Goal: Task Accomplishment & Management: Manage account settings

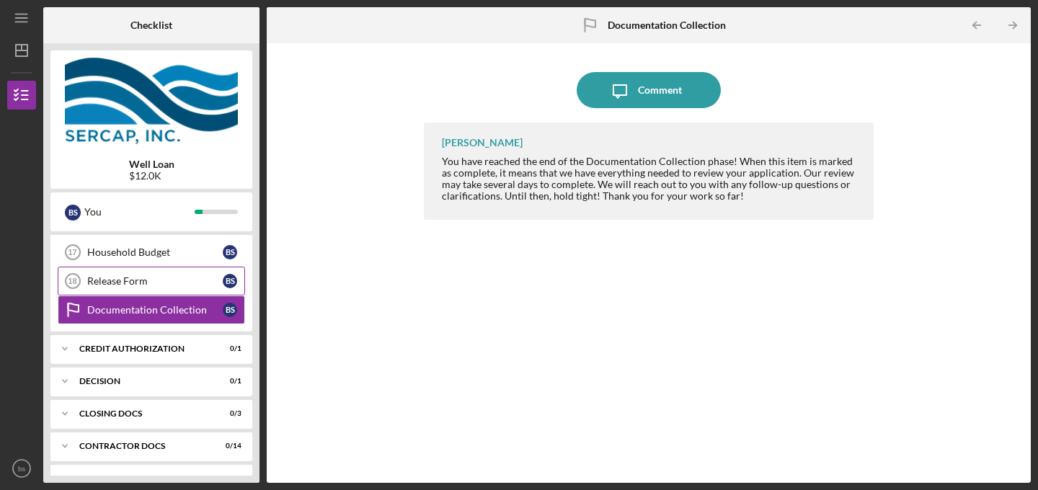
scroll to position [344, 0]
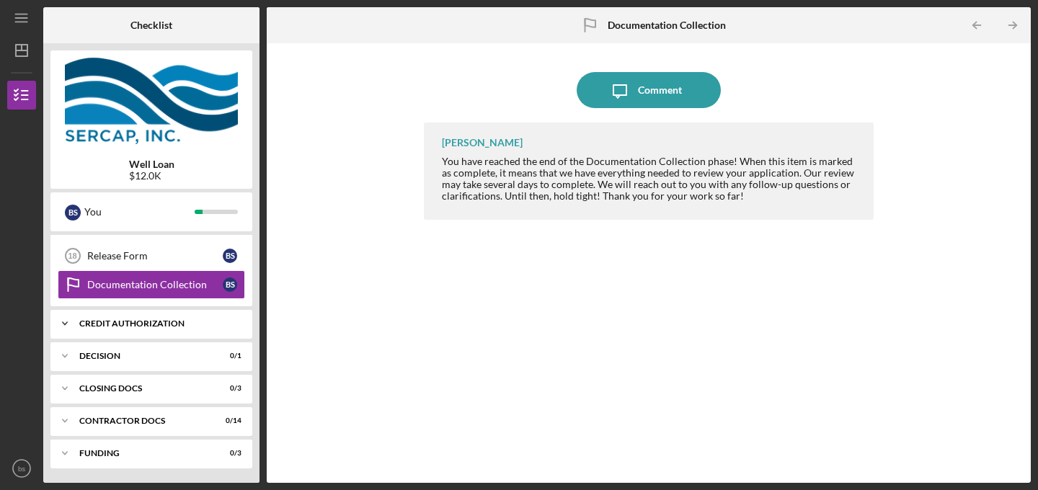
click at [130, 326] on div "CREDIT AUTHORIZATION" at bounding box center [156, 323] width 155 height 9
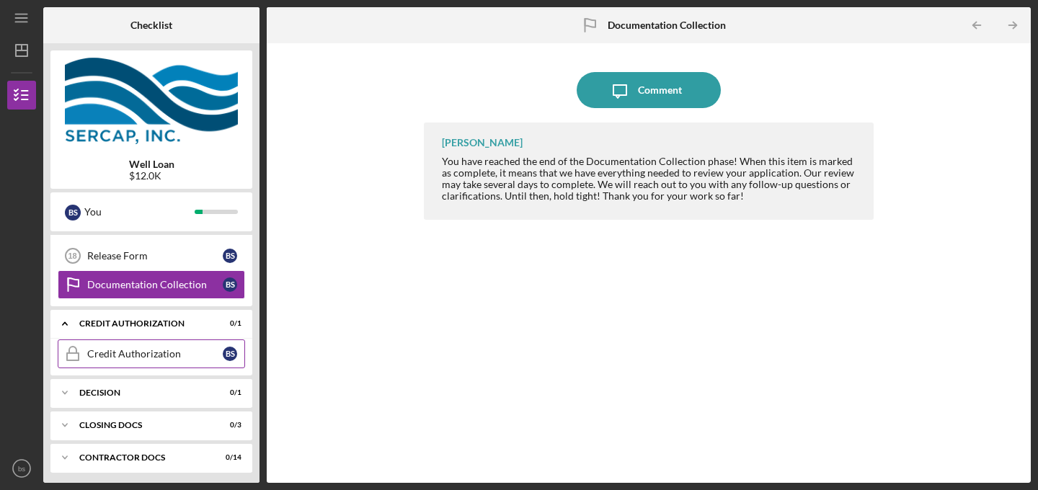
click at [130, 359] on div "Credit Authorization" at bounding box center [155, 354] width 136 height 12
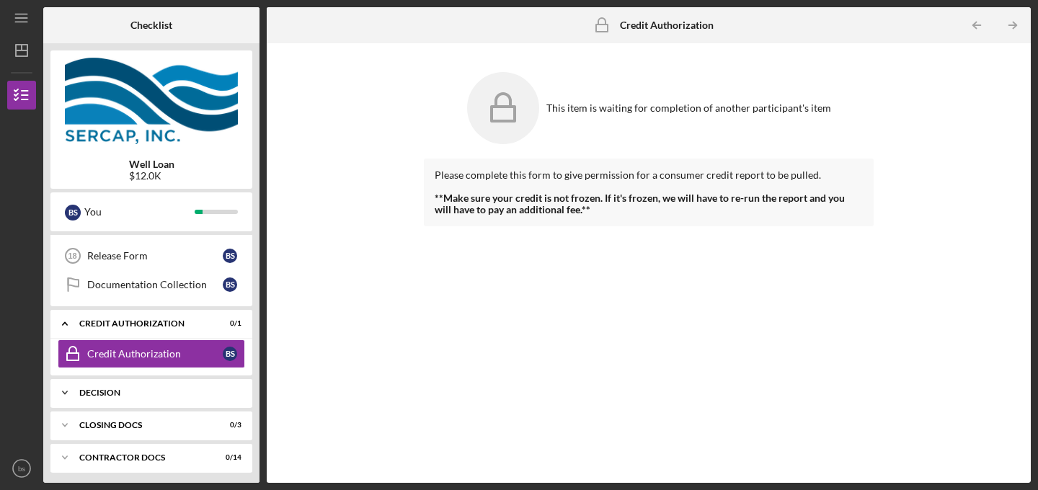
click at [107, 396] on div "Decision" at bounding box center [156, 392] width 155 height 9
click at [107, 425] on div "Decision" at bounding box center [155, 423] width 136 height 12
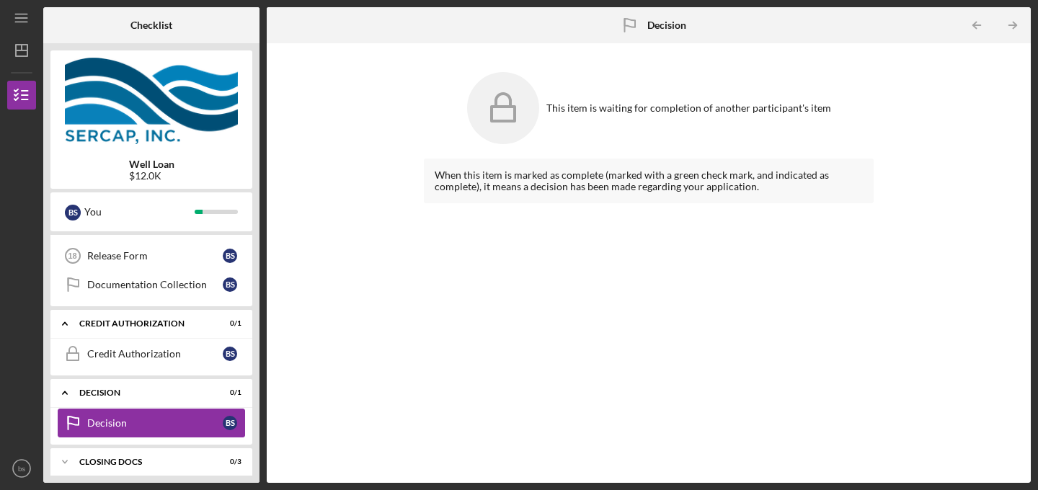
scroll to position [417, 0]
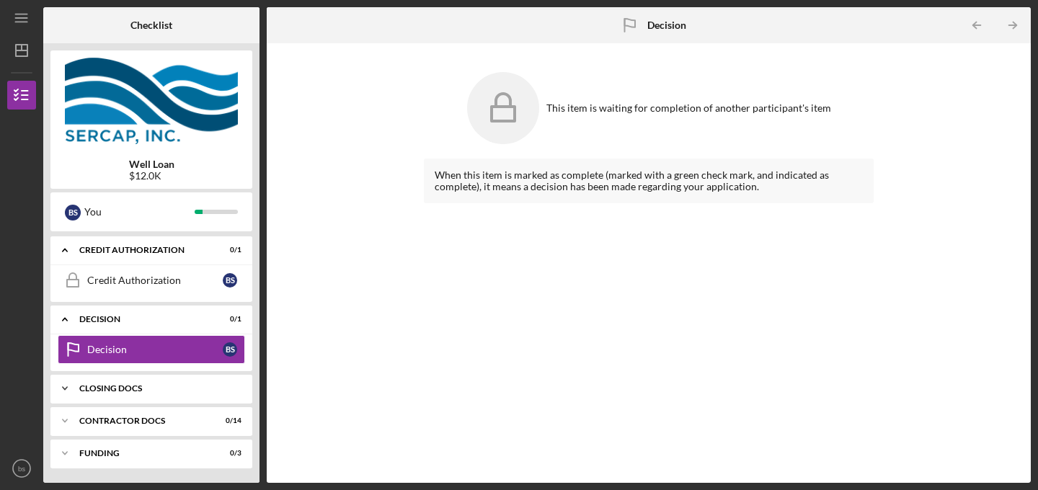
click at [135, 389] on div "CLOSING DOCS" at bounding box center [156, 388] width 155 height 9
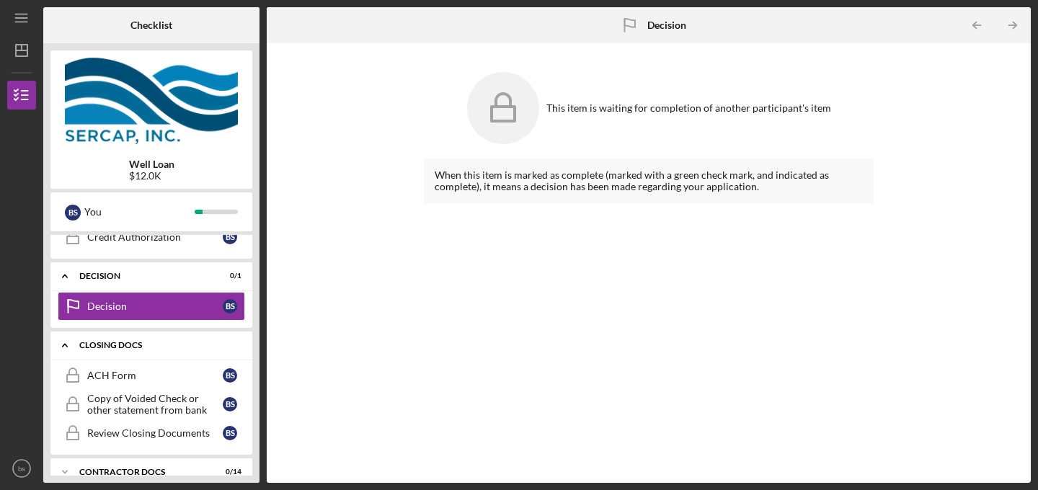
scroll to position [512, 0]
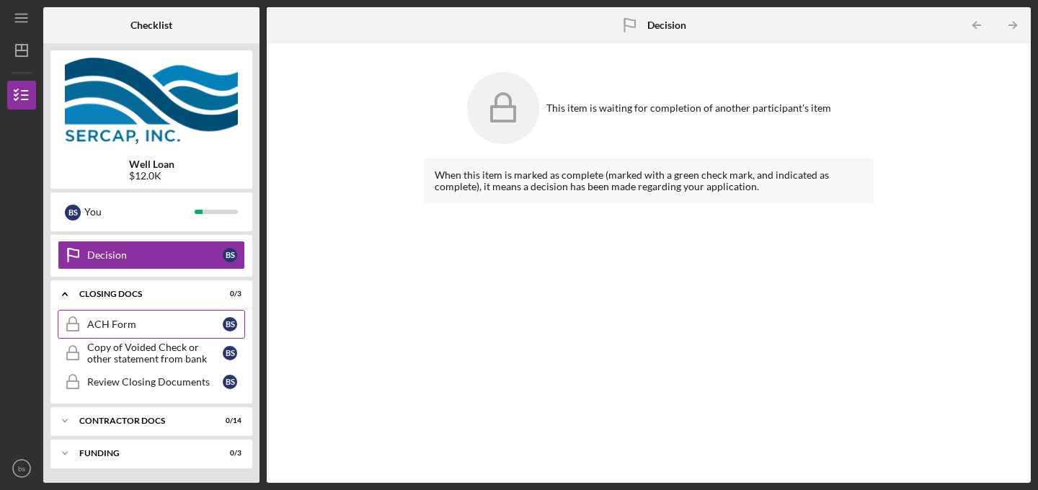
click at [114, 334] on link "ACH Form ACH Form b s" at bounding box center [151, 324] width 187 height 29
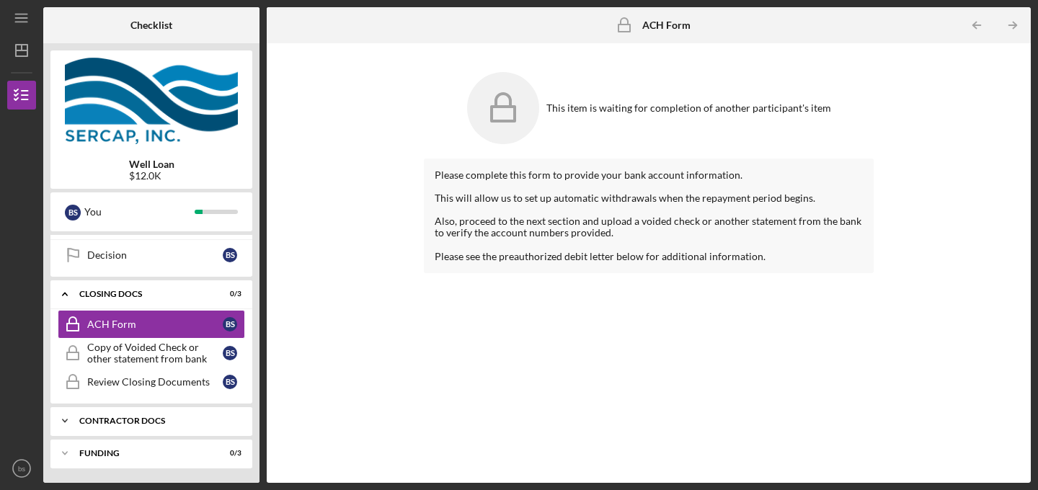
click at [138, 417] on div "Contractor Docs" at bounding box center [156, 421] width 155 height 9
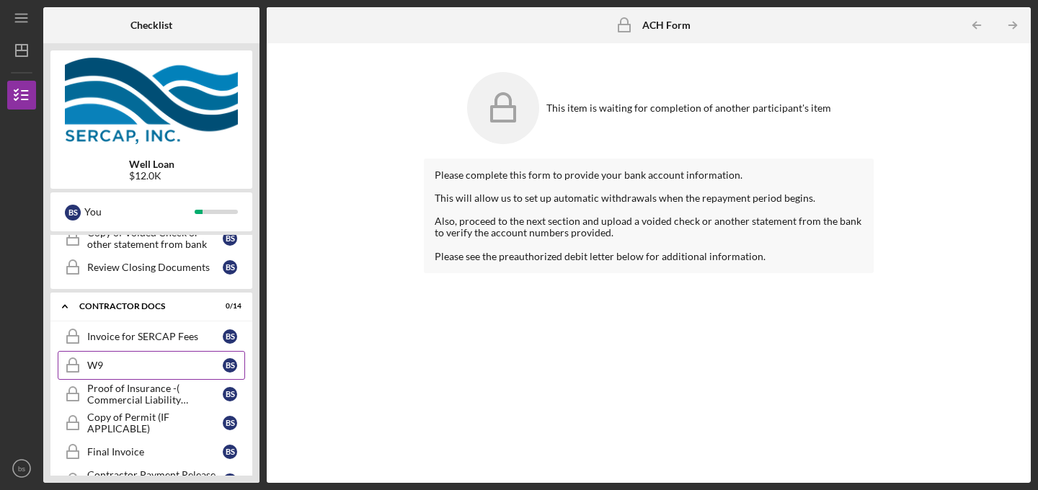
scroll to position [685, 0]
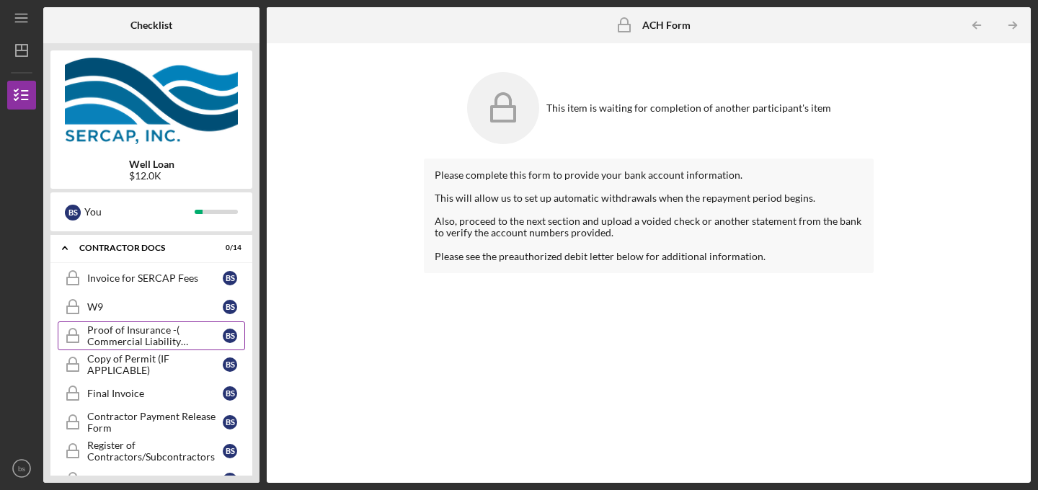
click at [144, 341] on div "Proof of Insurance -( Commercial Liability Insurance)" at bounding box center [155, 335] width 136 height 23
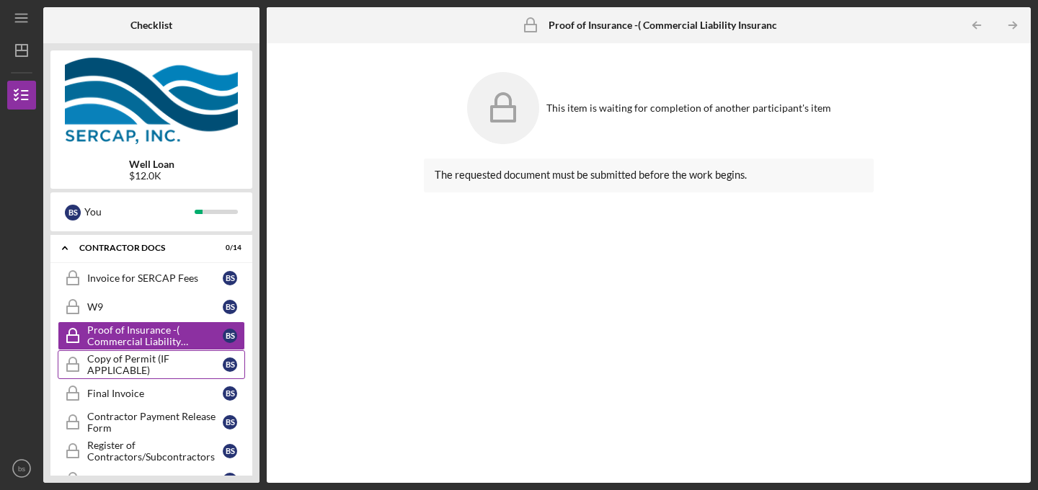
click at [132, 357] on div "Copy of Permit (IF APPLICABLE)" at bounding box center [155, 364] width 136 height 23
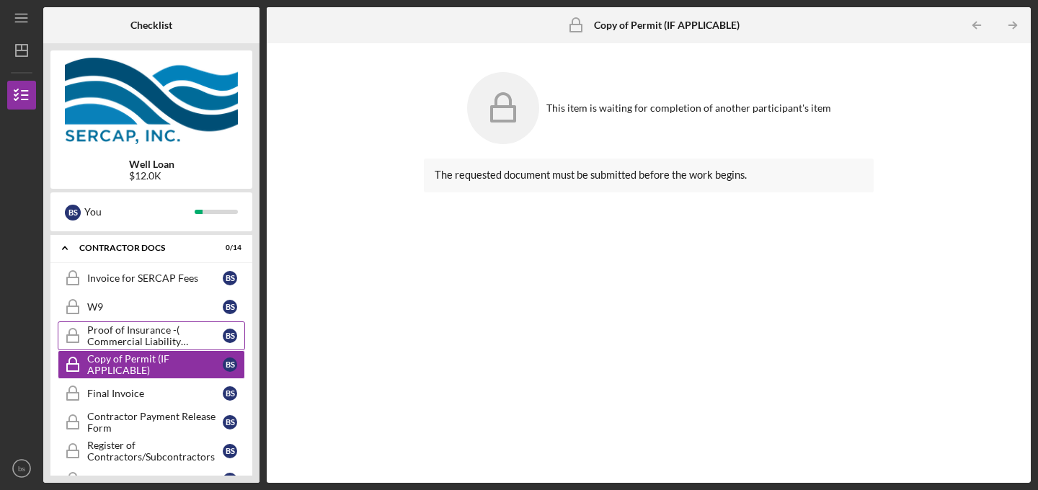
click at [133, 335] on div "Proof of Insurance -( Commercial Liability Insurance)" at bounding box center [155, 335] width 136 height 23
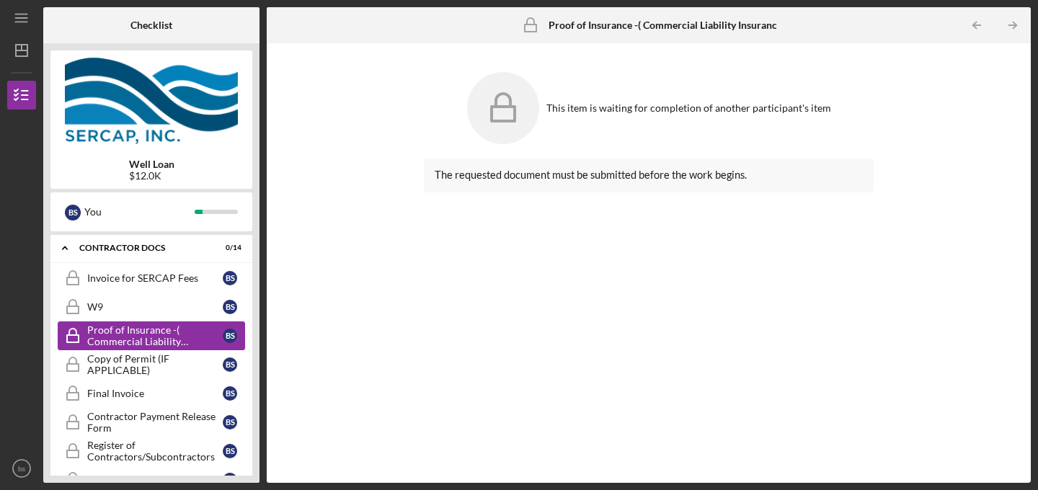
click at [126, 330] on div "Proof of Insurance -( Commercial Liability Insurance)" at bounding box center [155, 335] width 136 height 23
click at [130, 360] on div "Copy of Permit (IF APPLICABLE)" at bounding box center [155, 364] width 136 height 23
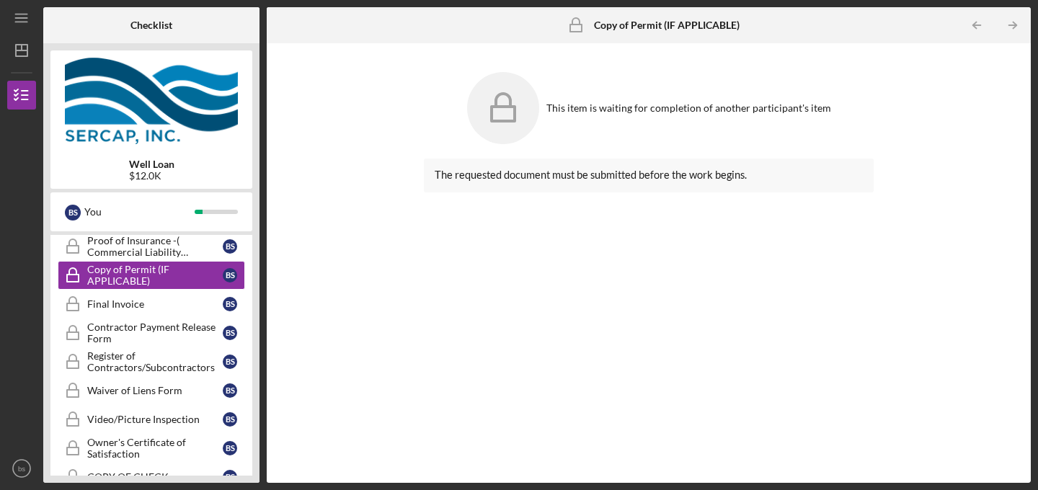
scroll to position [726, 0]
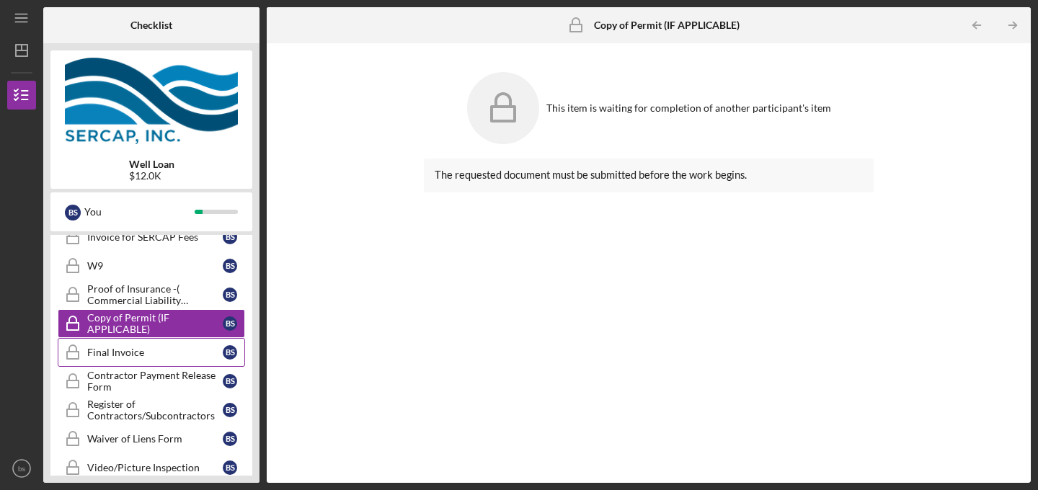
click at [117, 349] on div "Final Invoice" at bounding box center [155, 353] width 136 height 12
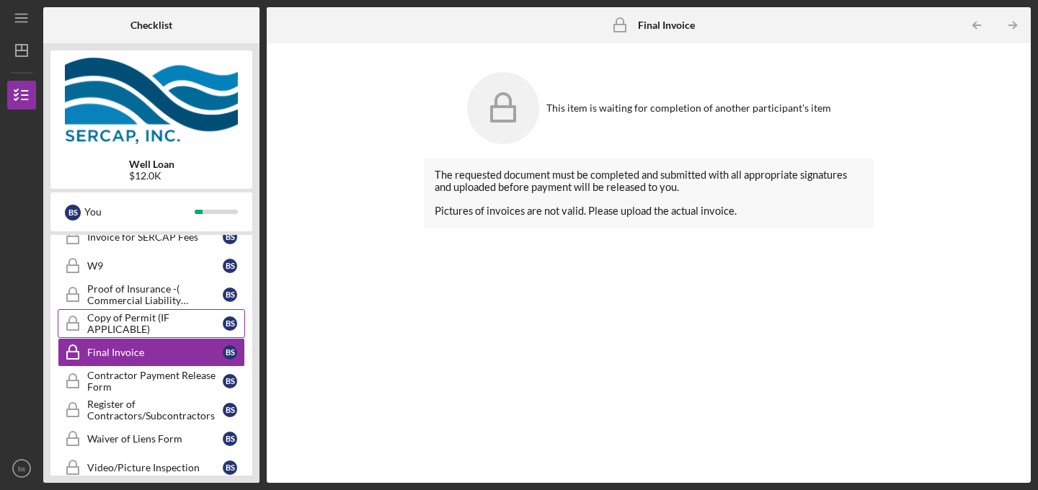
click at [116, 320] on div "Copy of Permit (IF APPLICABLE)" at bounding box center [155, 323] width 136 height 23
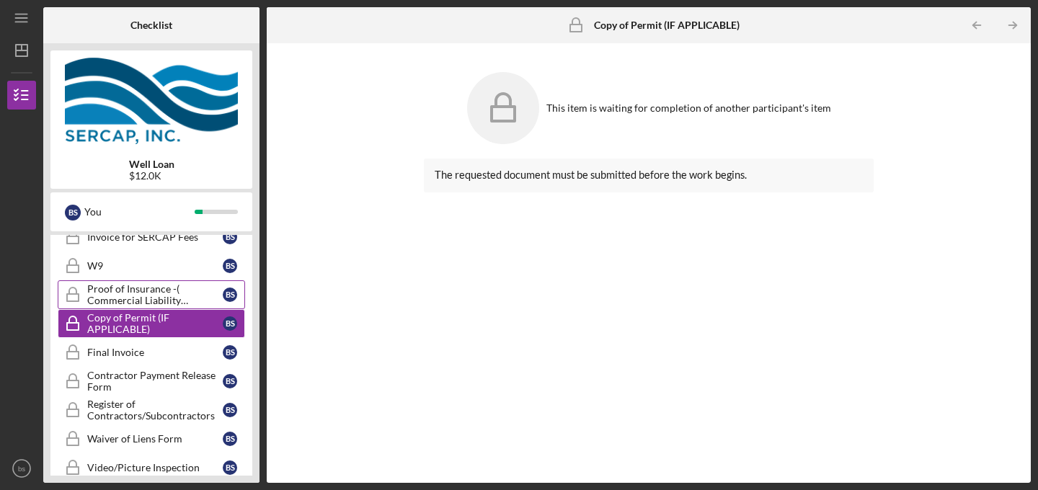
click at [125, 288] on div "Proof of Insurance -( Commercial Liability Insurance)" at bounding box center [155, 294] width 136 height 23
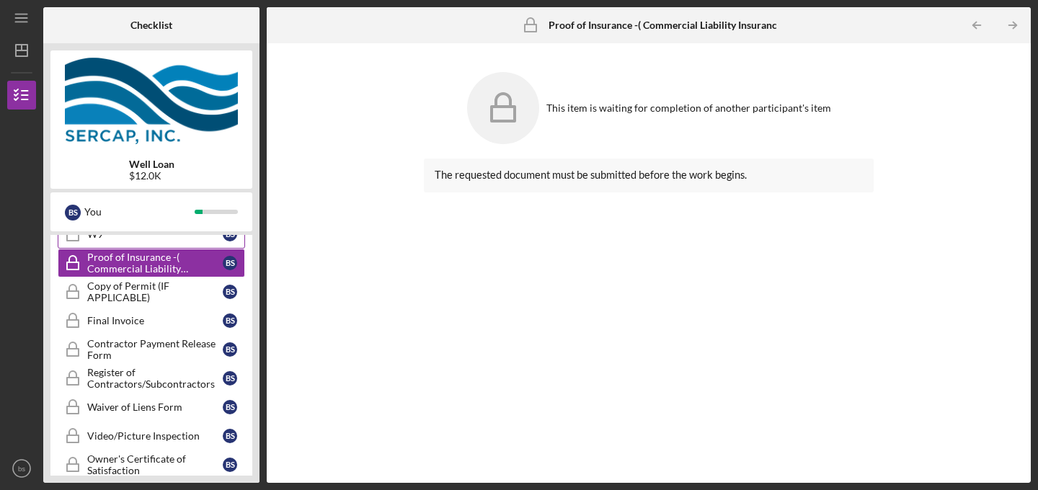
scroll to position [760, 0]
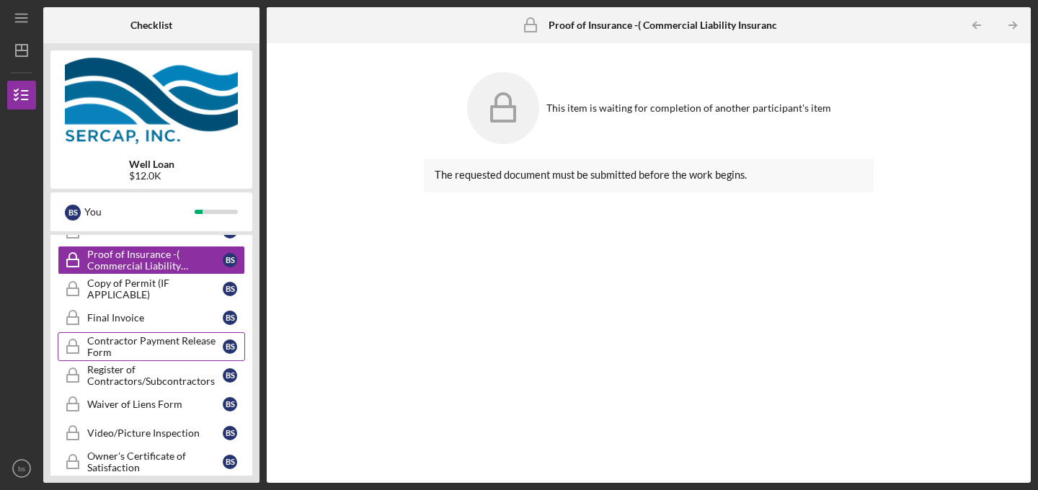
click at [120, 337] on div "Contractor Payment Release Form" at bounding box center [155, 346] width 136 height 23
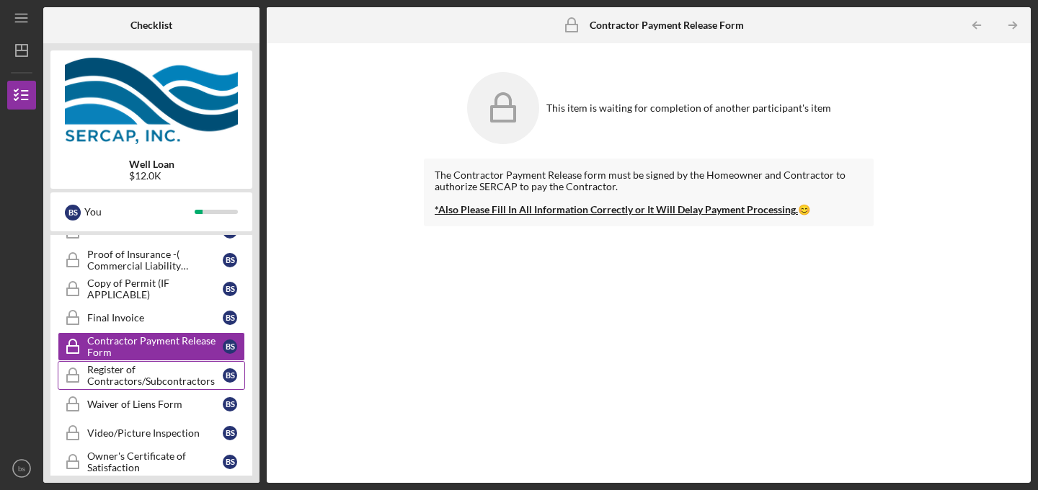
click at [124, 365] on div "Register of Contractors/Subcontractors" at bounding box center [155, 375] width 136 height 23
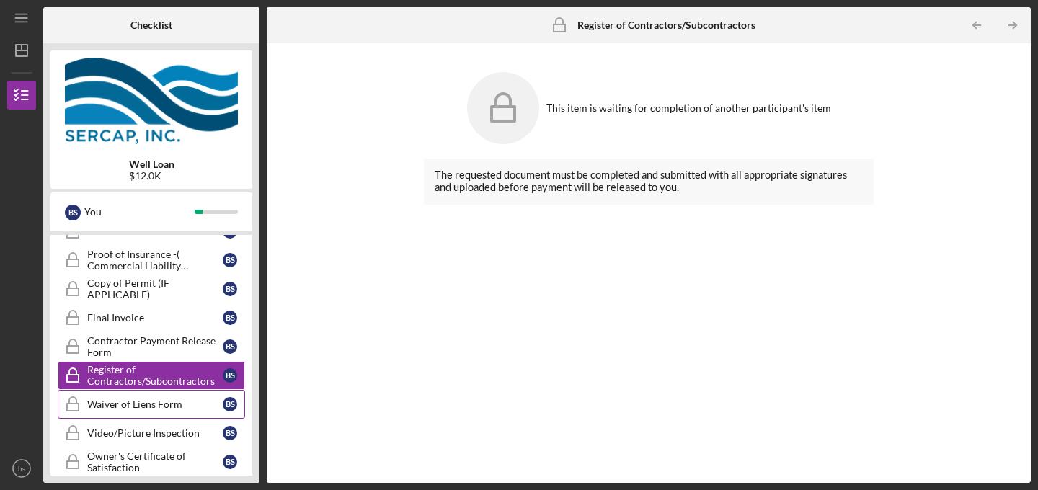
click at [114, 404] on div "Waiver of Liens Form" at bounding box center [155, 405] width 136 height 12
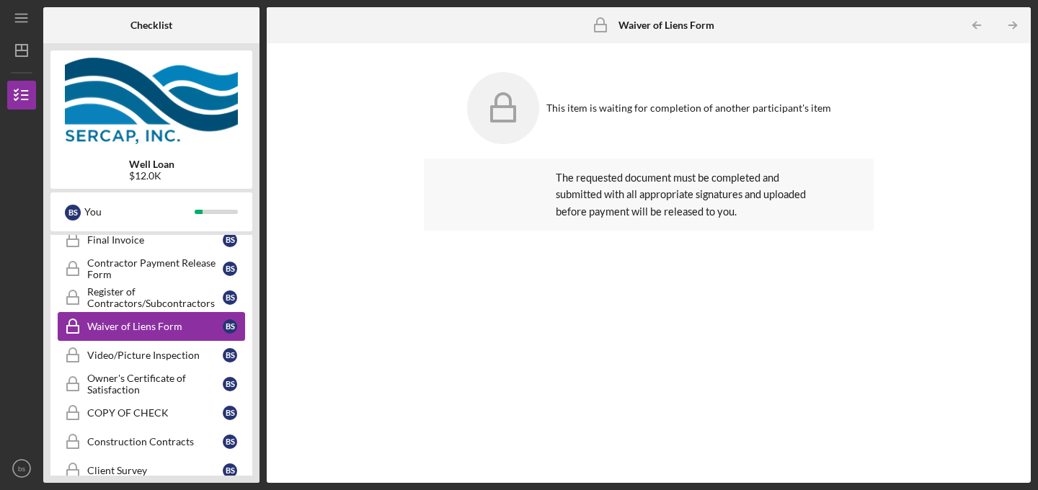
scroll to position [850, 0]
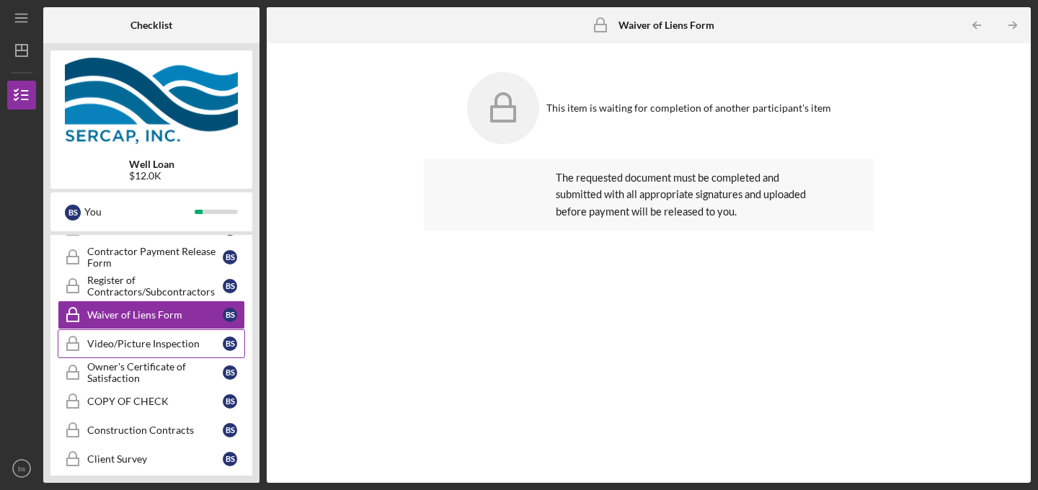
click at [137, 339] on div "Video/Picture Inspection" at bounding box center [155, 344] width 136 height 12
